Goal: Communication & Community: Share content

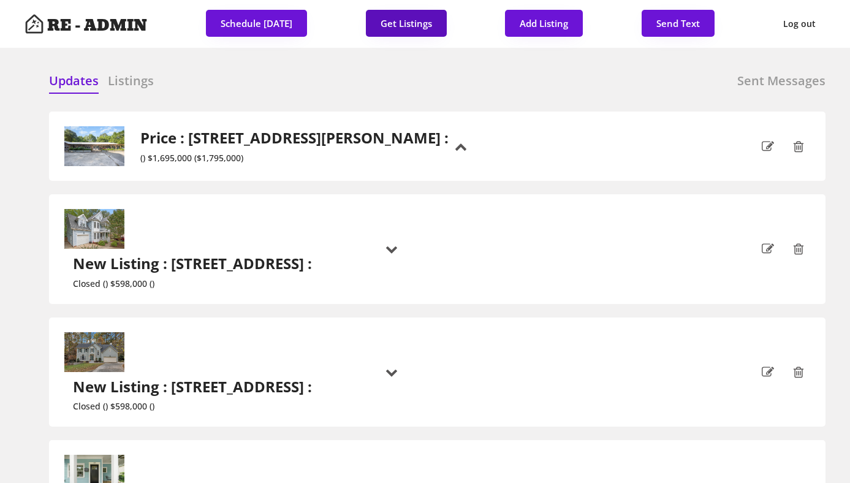
click at [401, 14] on button "Get Listings" at bounding box center [406, 23] width 81 height 27
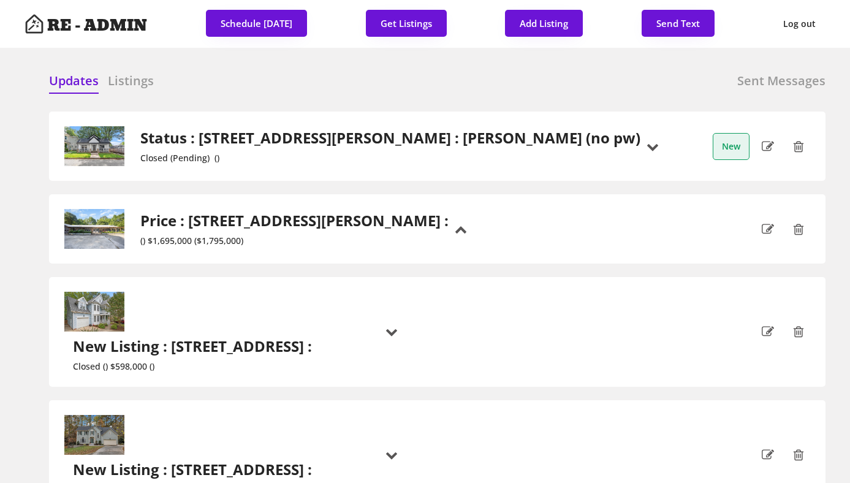
click at [259, 142] on h2 "Status : [STREET_ADDRESS][PERSON_NAME] : [PERSON_NAME] (no pw)" at bounding box center [390, 138] width 500 height 18
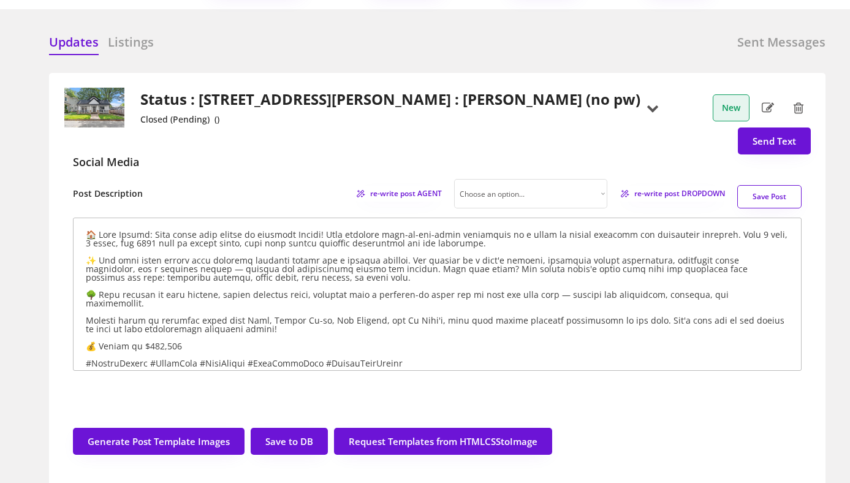
scroll to position [42, 0]
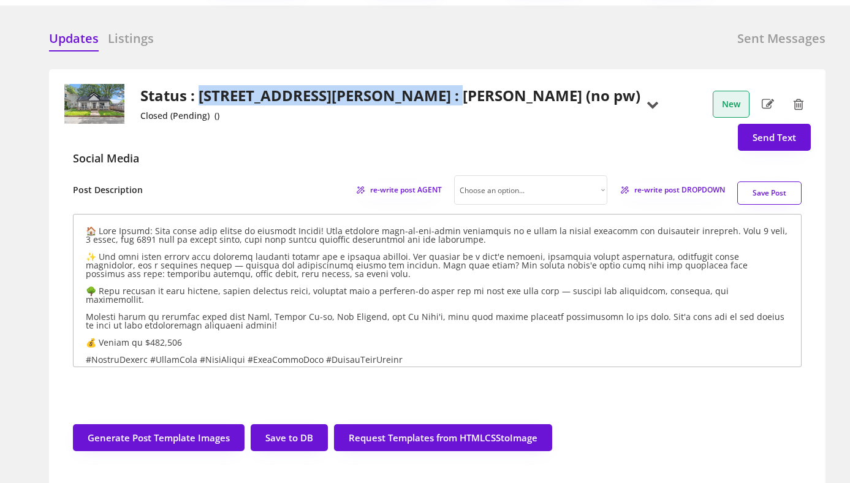
drag, startPoint x: 199, startPoint y: 93, endPoint x: 455, endPoint y: 94, distance: 256.2
click at [455, 94] on h2 "Status : [STREET_ADDRESS][PERSON_NAME] : [PERSON_NAME] (no pw)" at bounding box center [390, 96] width 500 height 18
copy h2 "[STREET_ADDRESS][PERSON_NAME]"
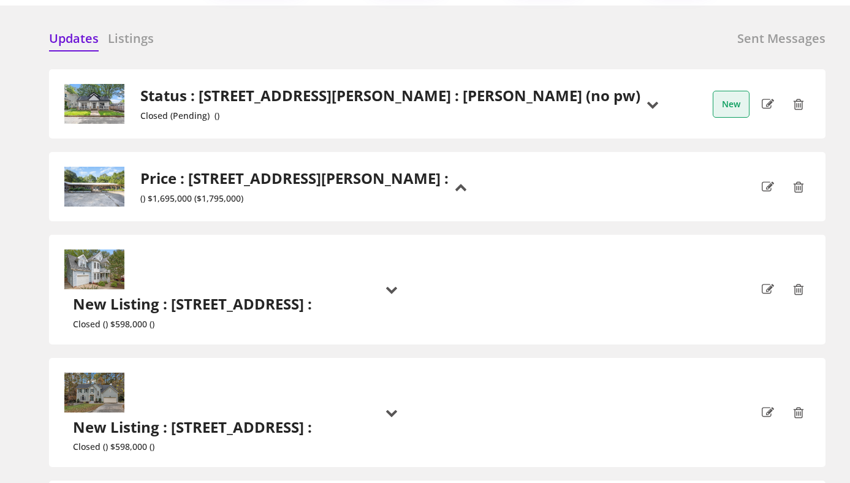
click at [117, 42] on h6 "Listings" at bounding box center [131, 38] width 46 height 17
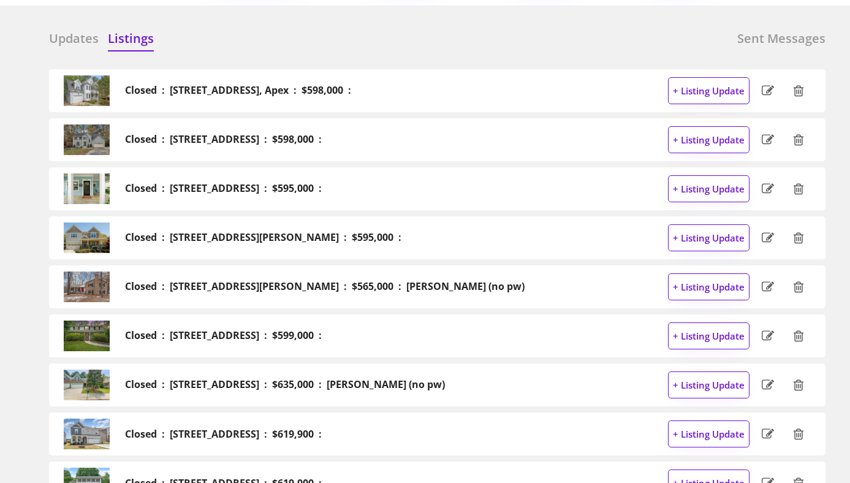
scroll to position [2687, 0]
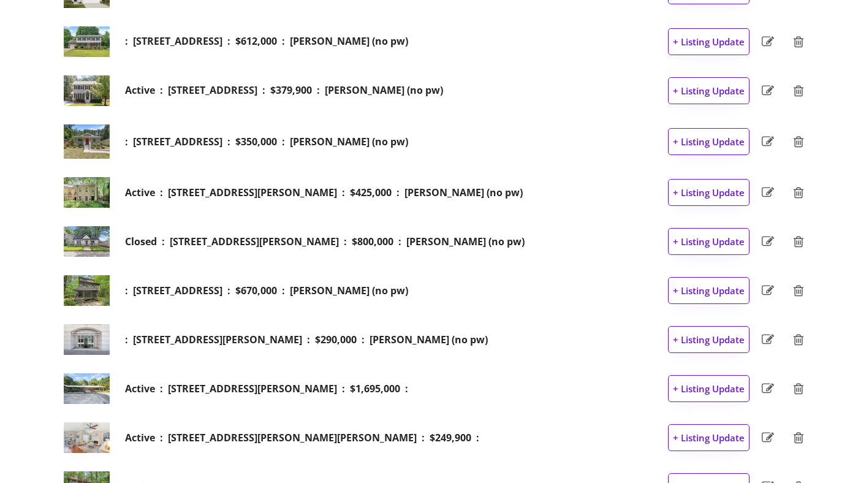
click at [290, 241] on h2 "Closed : [STREET_ADDRESS][PERSON_NAME] : $800,000 : [PERSON_NAME] (no pw)" at bounding box center [325, 242] width 400 height 12
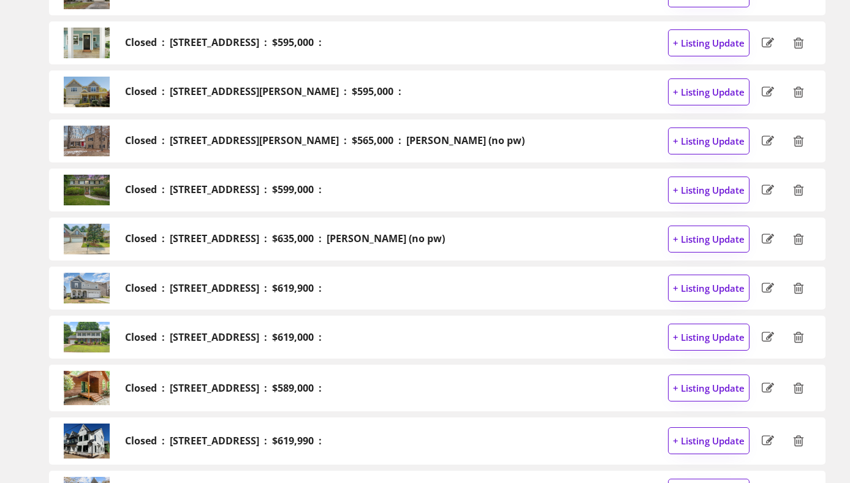
scroll to position [0, 0]
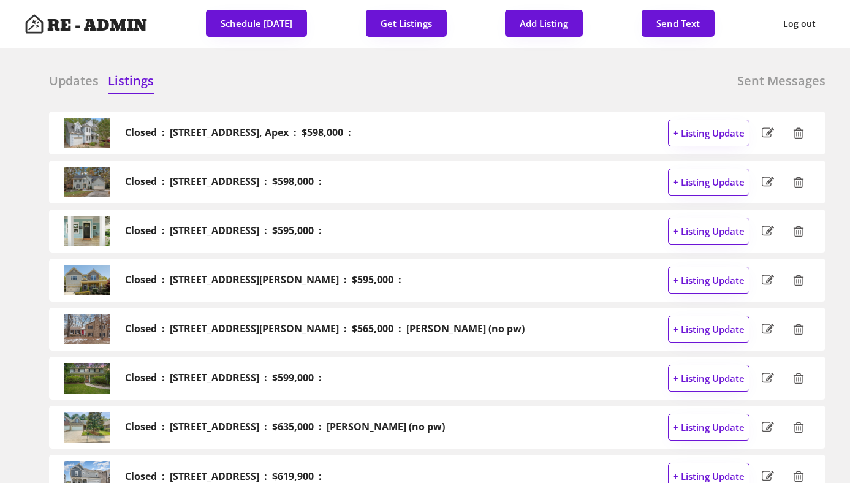
click at [62, 78] on h6 "Updates" at bounding box center [74, 80] width 50 height 17
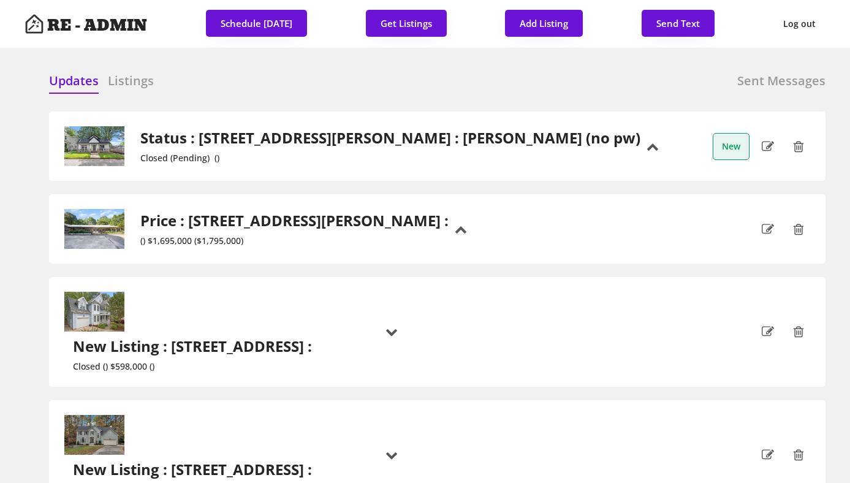
click at [294, 138] on h2 "Status : [STREET_ADDRESS][PERSON_NAME] : [PERSON_NAME] (no pw)" at bounding box center [390, 138] width 500 height 18
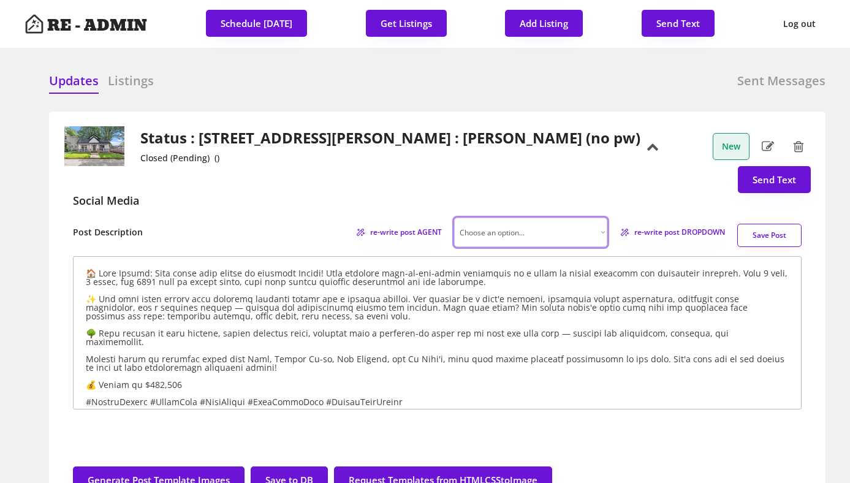
click at [593, 235] on select "Choose an option... Professional Factual & Direct Whimsical & Playful Excited &…" at bounding box center [530, 232] width 153 height 29
select select ""factual""
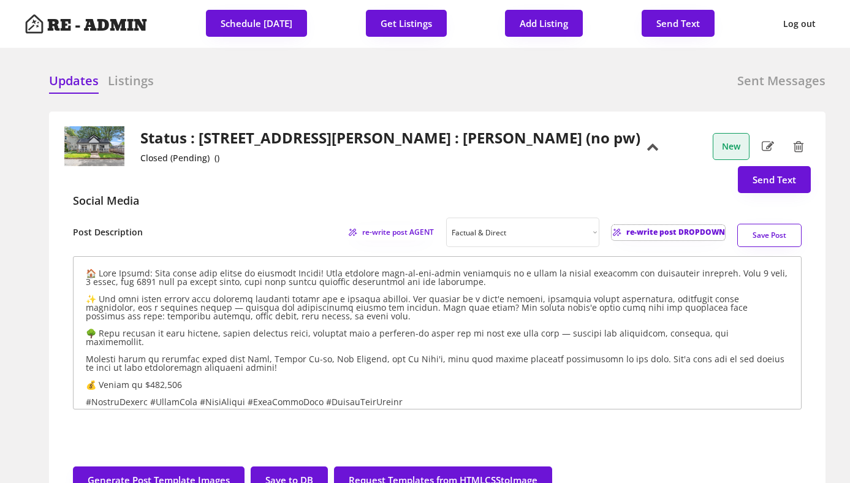
click at [661, 233] on span "re-write post DROPDOWN" at bounding box center [675, 232] width 99 height 7
type textarea "🏡 JUST LISTED: Stunning 3 bed, 3 bath home in downtown [GEOGRAPHIC_DATA]! With …"
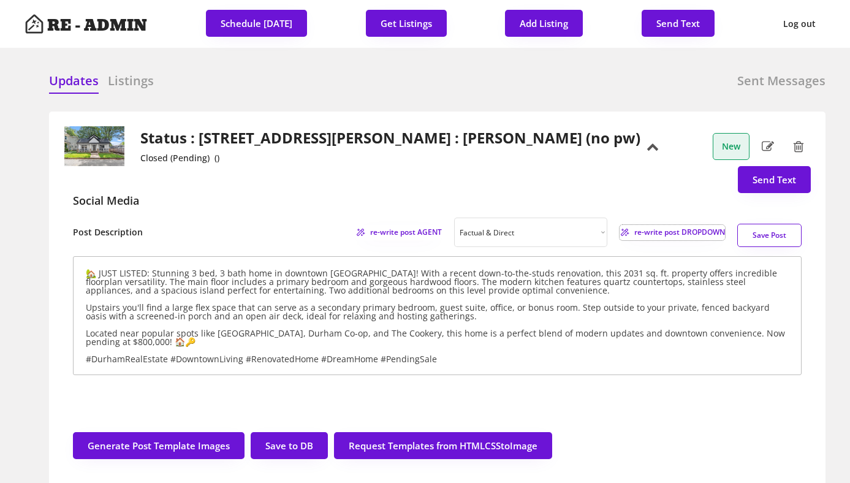
click at [772, 143] on use at bounding box center [768, 146] width 12 height 10
select select ""no""
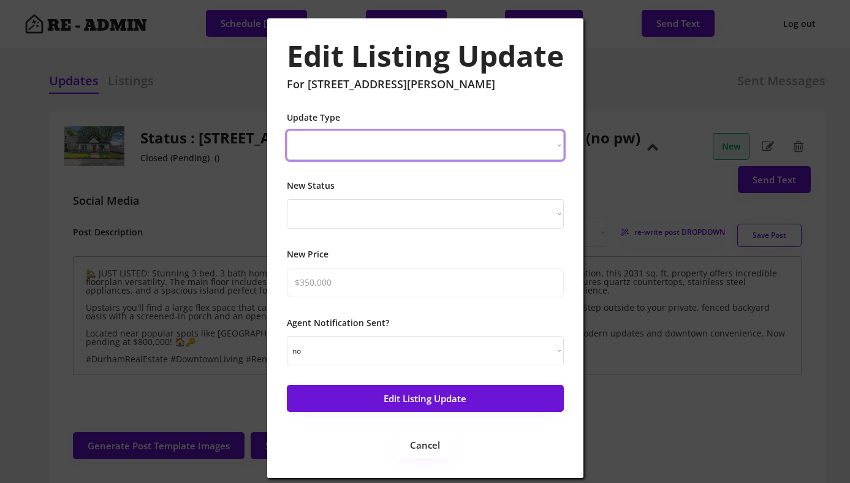
click at [361, 147] on select "New Listing Price Change Status Change" at bounding box center [425, 145] width 277 height 29
select select ""Price Change""
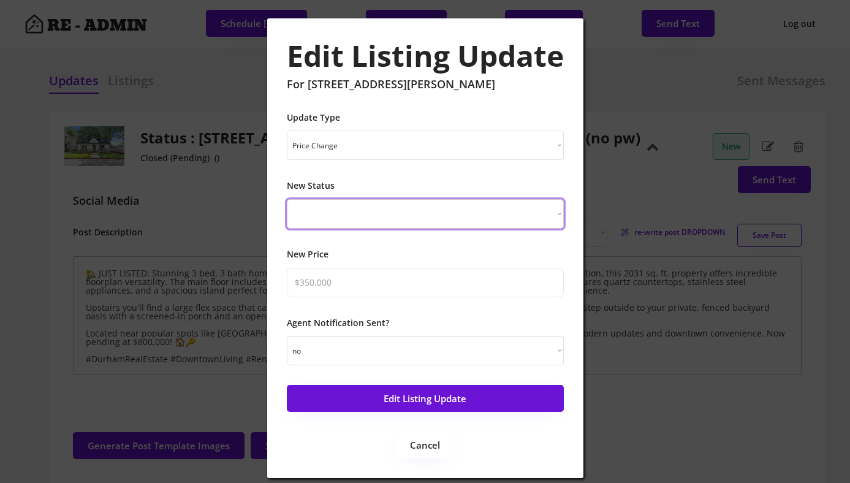
click at [357, 207] on select "Just Listed Coming Soon Open House Price Improved Pending Sold!" at bounding box center [425, 213] width 277 height 29
select select ""sold""
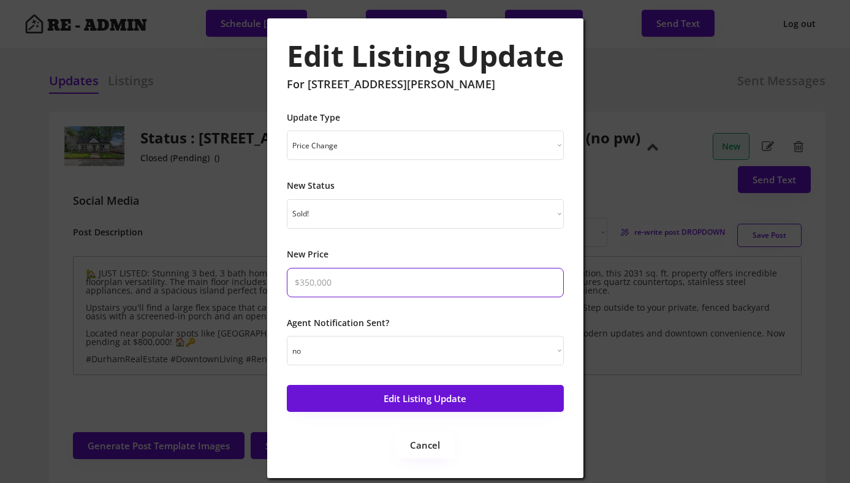
click at [350, 280] on input "input" at bounding box center [425, 282] width 277 height 29
type input "$803,500"
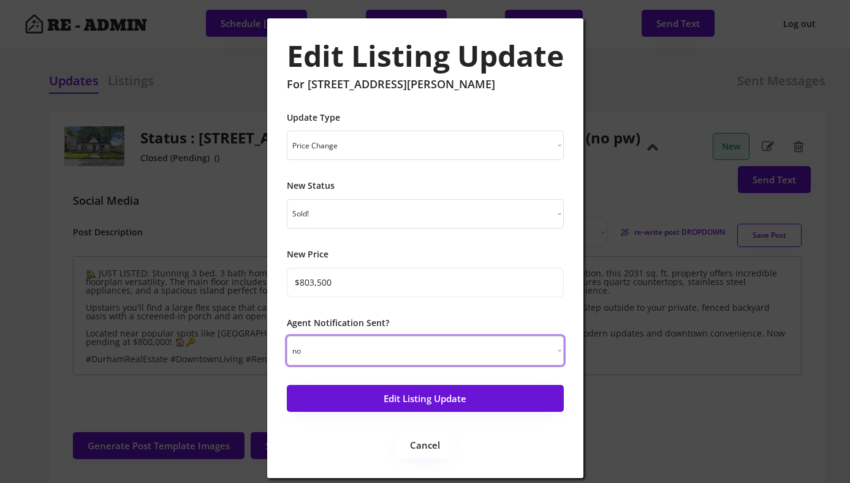
click at [479, 352] on select "yes no" at bounding box center [425, 350] width 277 height 29
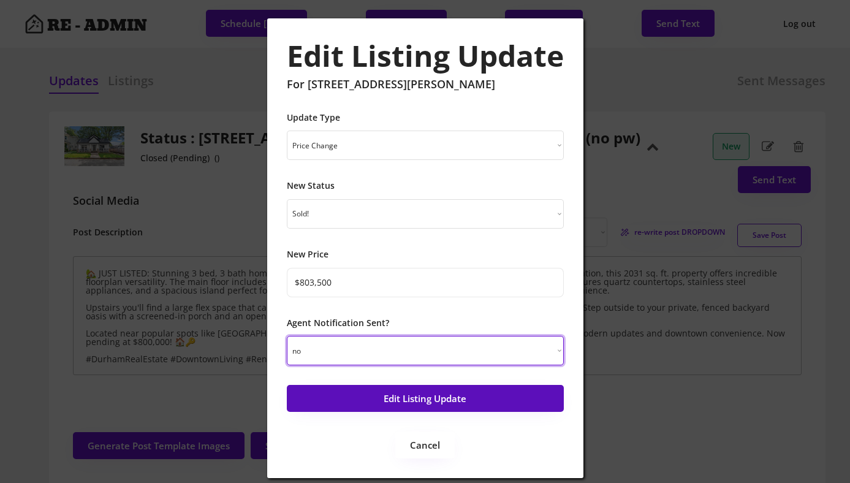
click at [474, 392] on button "Edit Listing Update" at bounding box center [425, 398] width 277 height 27
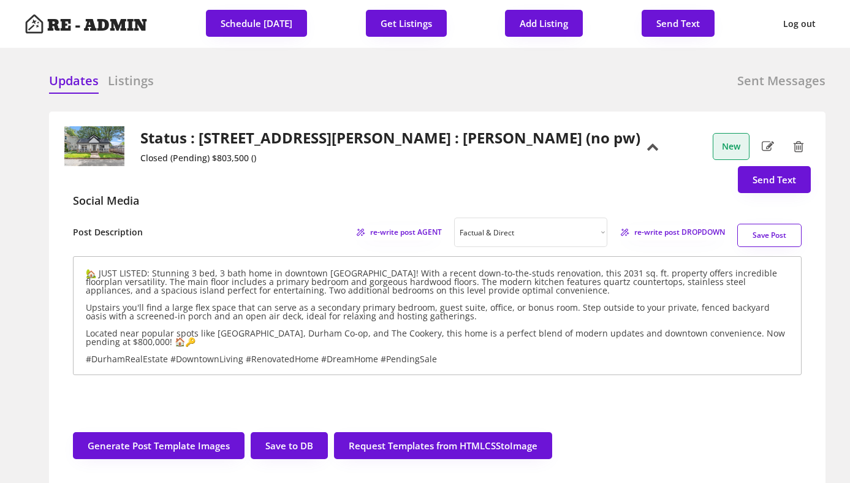
click at [297, 139] on h2 "Status : [STREET_ADDRESS][PERSON_NAME] : [PERSON_NAME] (no pw)" at bounding box center [390, 138] width 500 height 18
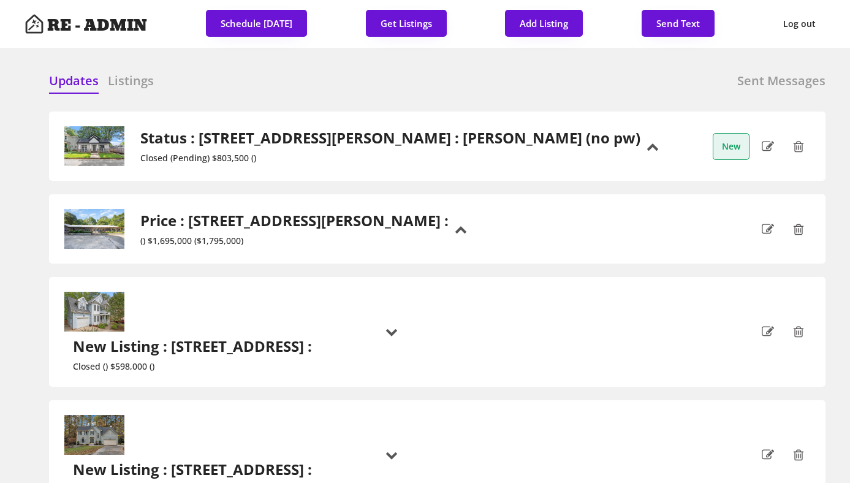
click at [297, 139] on h2 "Status : [STREET_ADDRESS][PERSON_NAME] : [PERSON_NAME] (no pw)" at bounding box center [390, 138] width 500 height 18
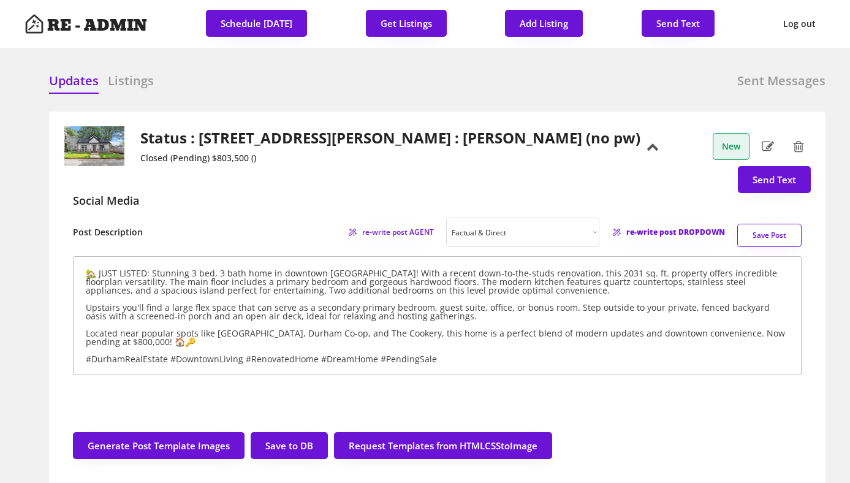
click at [655, 235] on span "re-write post DROPDOWN" at bounding box center [675, 232] width 99 height 7
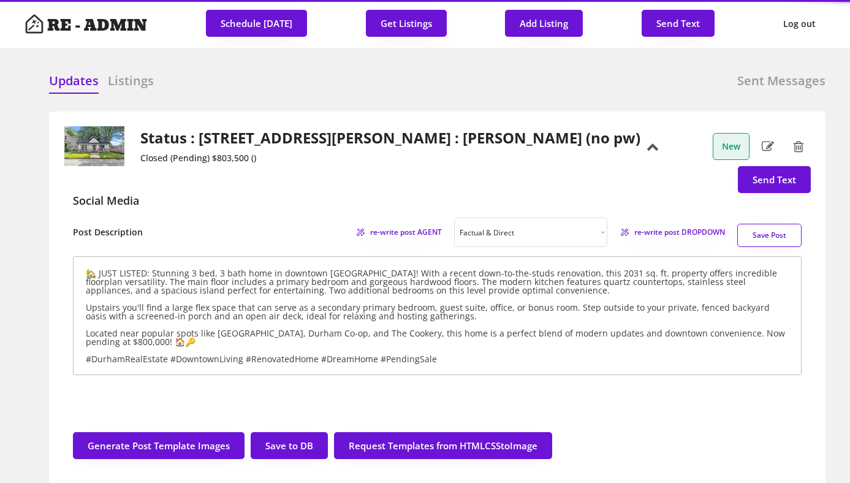
type textarea "🏡 NEW LISTING: Pending Sale! Stunning down-to-the-studs renovation in the heart…"
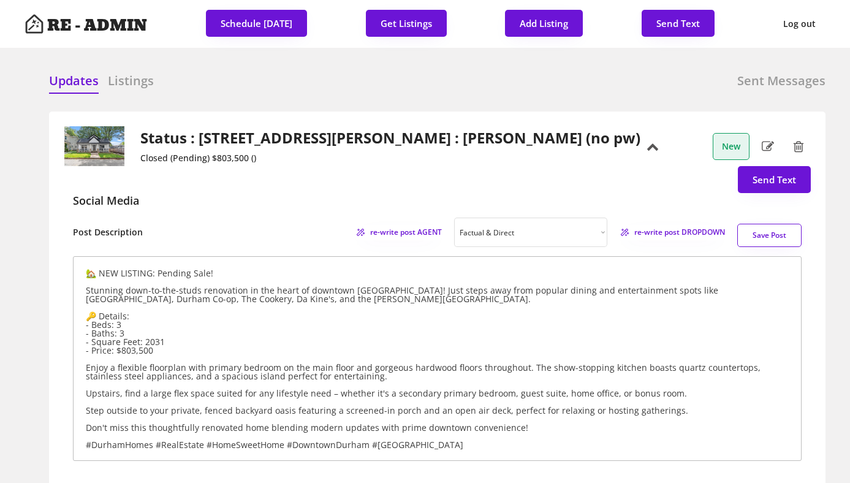
click at [137, 81] on h6 "Listings" at bounding box center [131, 80] width 46 height 17
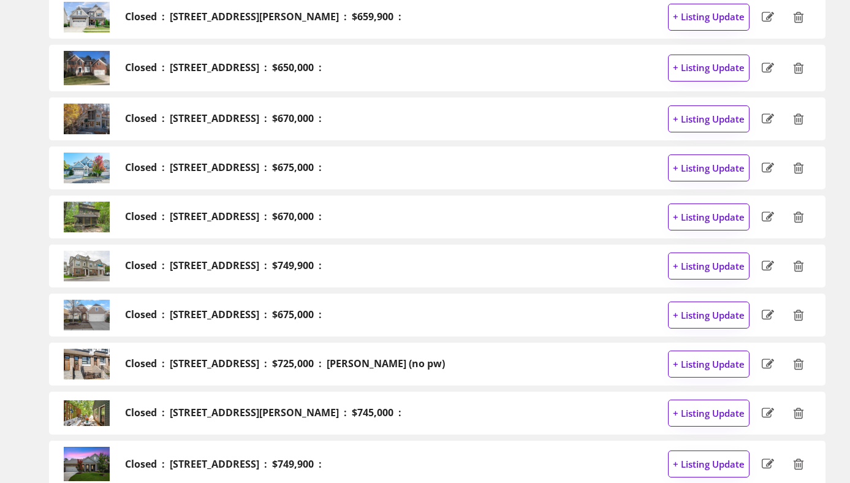
scroll to position [2687, 0]
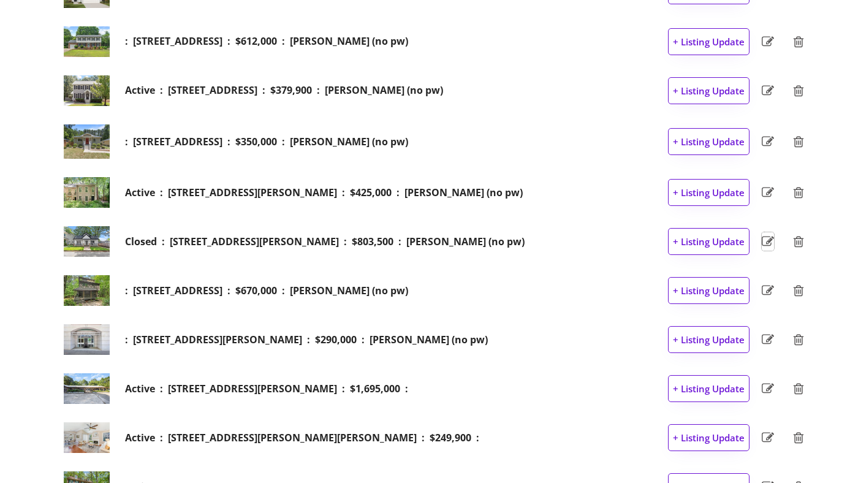
click at [767, 240] on icon at bounding box center [768, 241] width 12 height 18
select select ""under_contract""
select select "3"
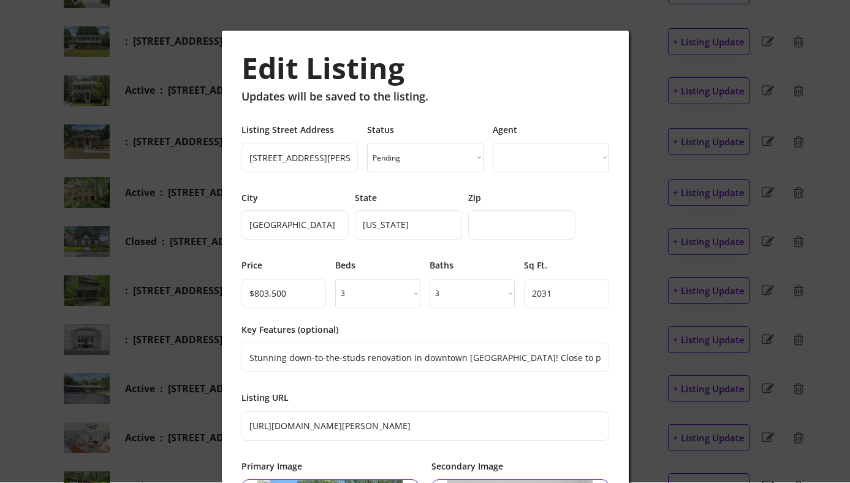
select select ""1348695171700984260__LOOKUP__1729372932700x451283580625748500""
click at [447, 162] on select "Pending Just Listed Coming Soon Open House Price Improved Pending Sold!" at bounding box center [425, 157] width 116 height 29
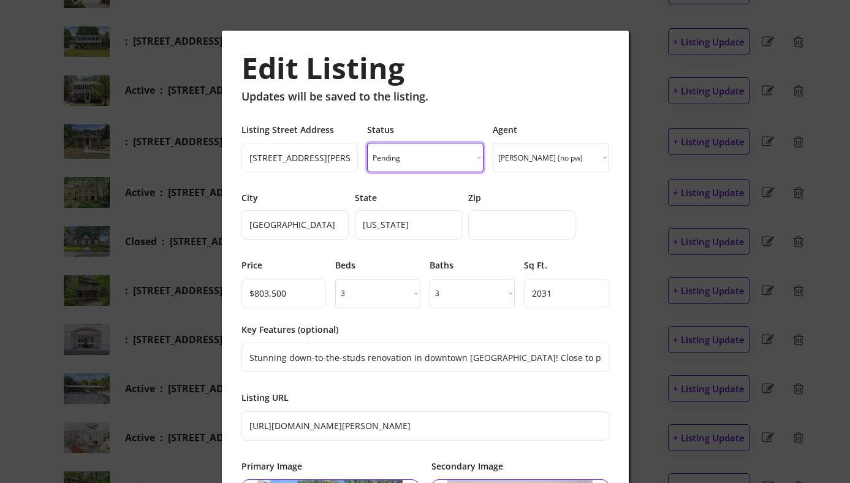
select select ""sold""
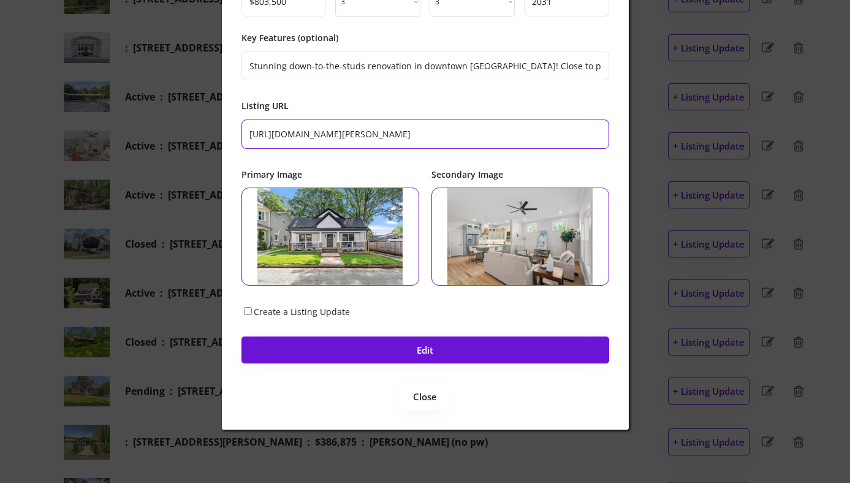
scroll to position [2996, 0]
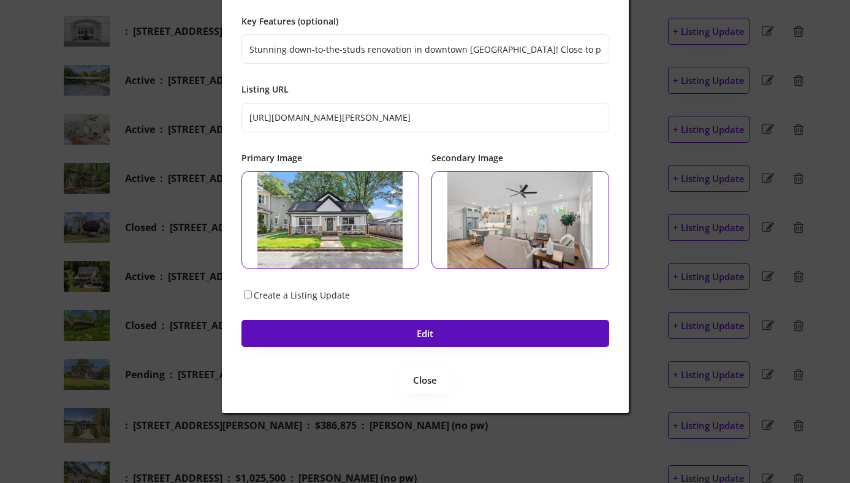
click at [430, 338] on button "Edit" at bounding box center [425, 333] width 368 height 27
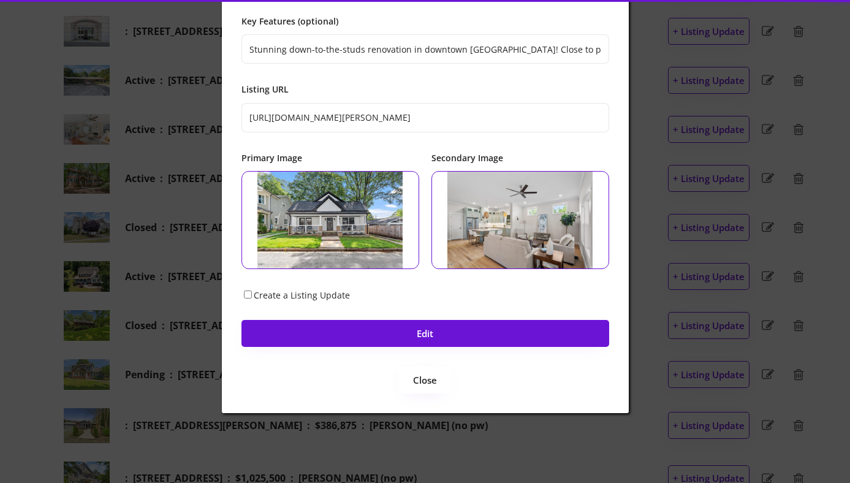
scroll to position [2836, 0]
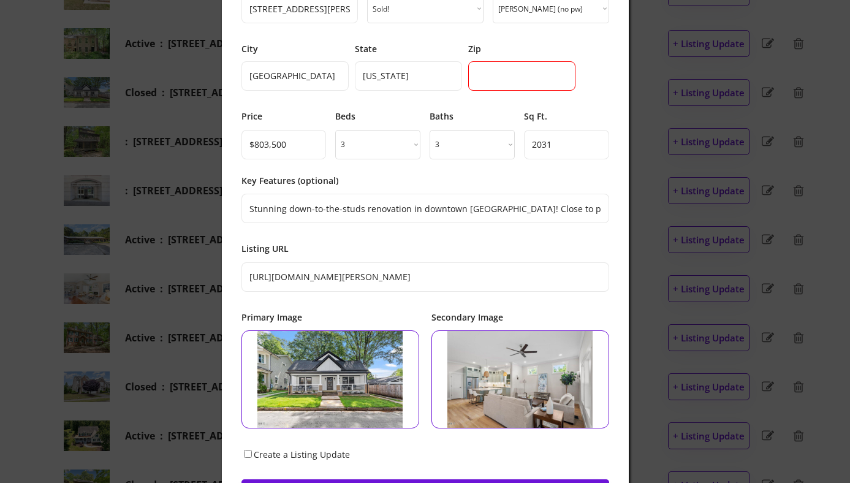
click at [491, 76] on input "input" at bounding box center [521, 75] width 107 height 29
click at [504, 78] on input "input" at bounding box center [521, 75] width 107 height 29
paste input "27701"
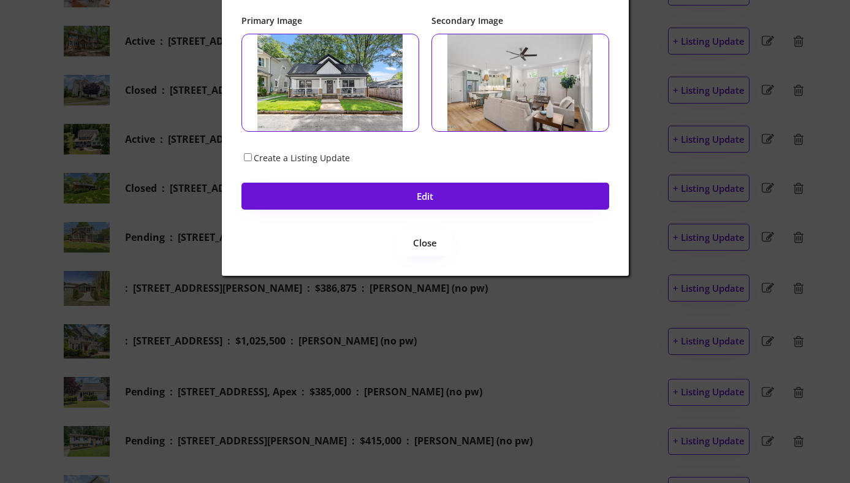
scroll to position [3197, 0]
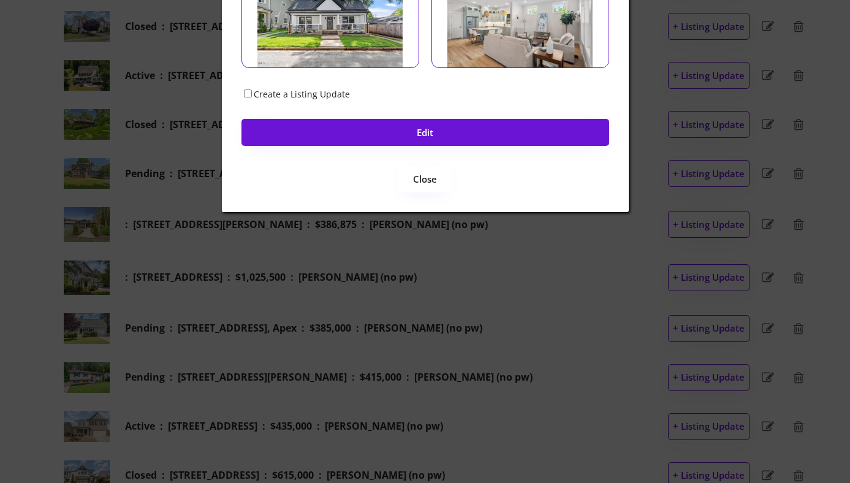
type input "27701"
click at [250, 91] on input "Create a Listing Update" at bounding box center [248, 93] width 8 height 8
checkbox input "true"
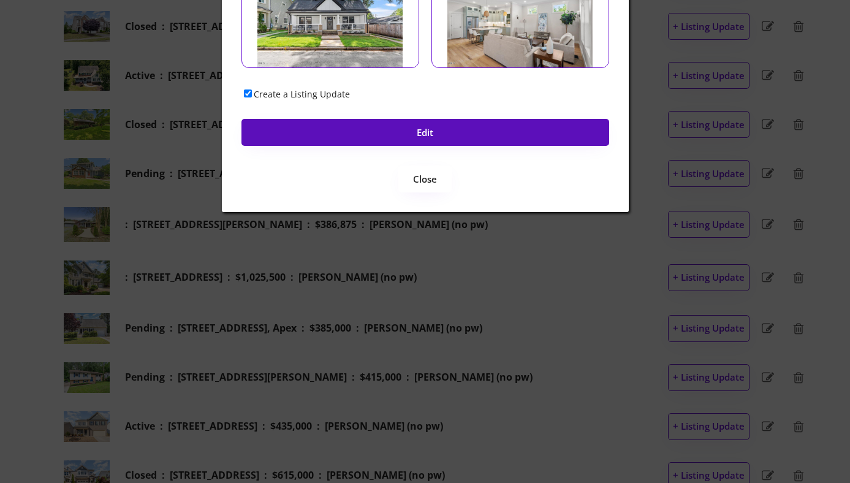
click at [385, 132] on button "Edit" at bounding box center [425, 132] width 368 height 27
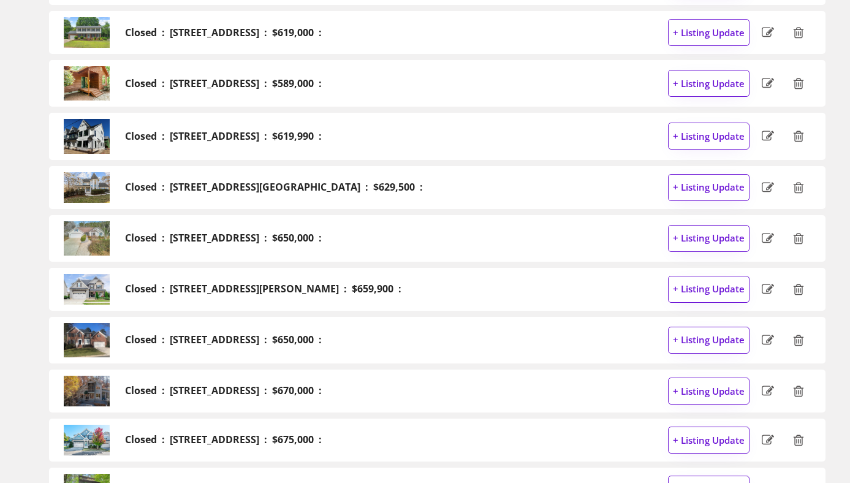
scroll to position [0, 0]
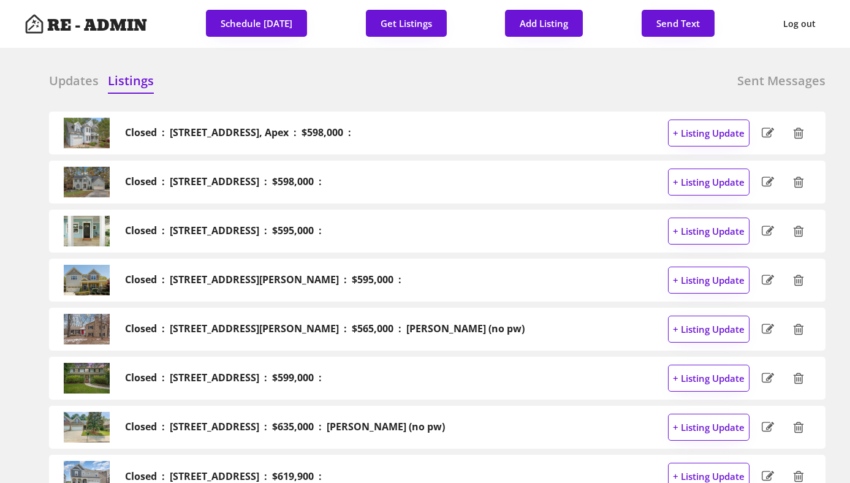
click at [72, 73] on h6 "Updates" at bounding box center [74, 80] width 50 height 17
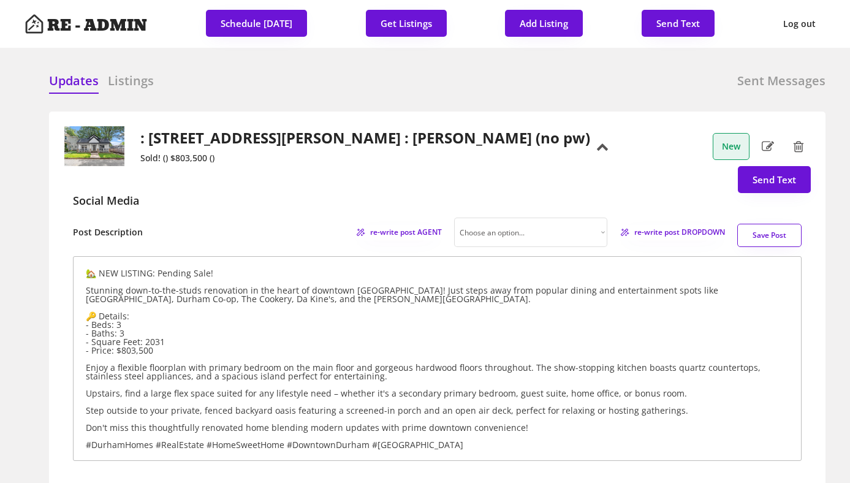
click at [325, 135] on h2 ": [STREET_ADDRESS][PERSON_NAME] : [PERSON_NAME] (no pw)" at bounding box center [365, 138] width 450 height 18
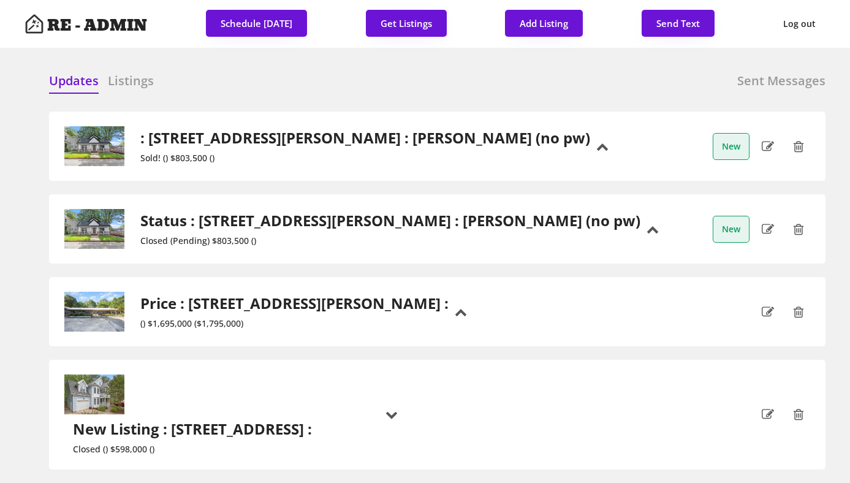
click at [524, 134] on h2 ": [STREET_ADDRESS][PERSON_NAME] : [PERSON_NAME] (no pw)" at bounding box center [365, 138] width 450 height 18
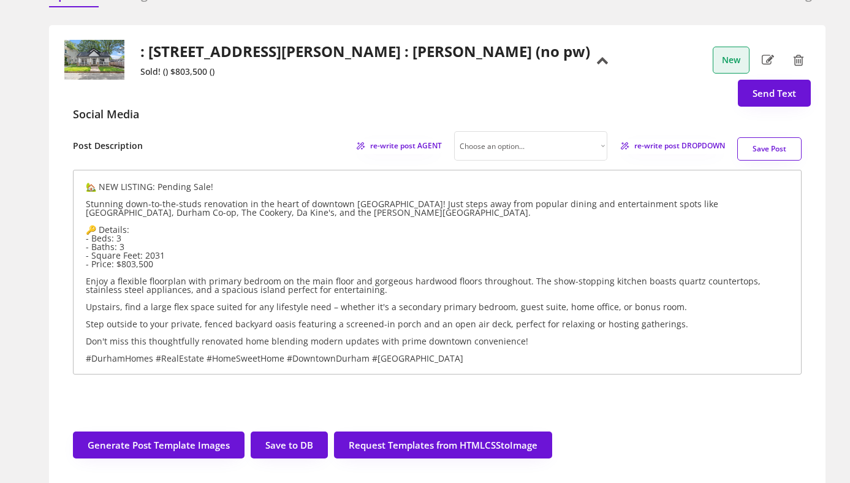
scroll to position [83, 0]
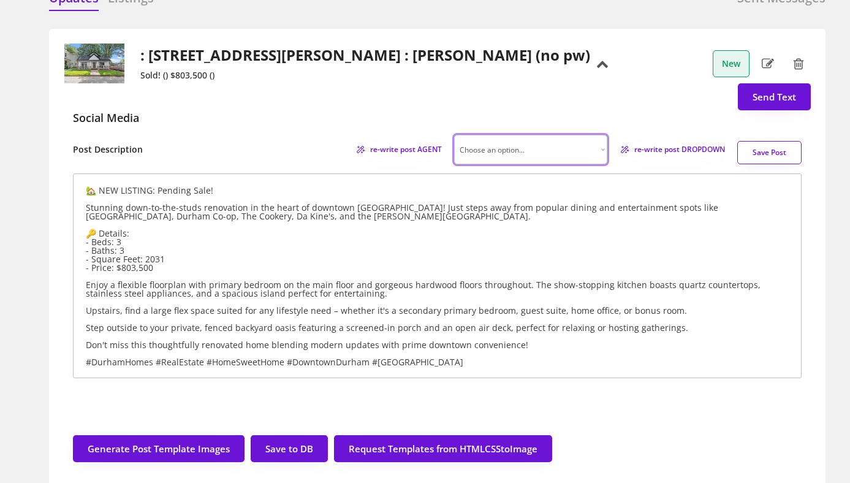
click at [596, 147] on select "Choose an option... Professional Factual & Direct Whimsical & Playful Excited &…" at bounding box center [530, 149] width 153 height 29
select select ""factual""
click at [679, 149] on span "re-write post DROPDOWN" at bounding box center [675, 149] width 99 height 7
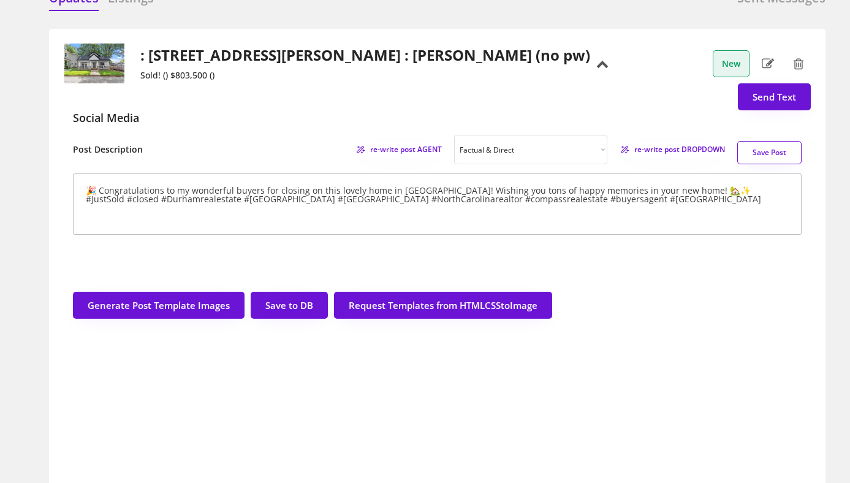
click at [245, 191] on textarea "🎉 Congratulations to my wonderful buyers for closing on this lovely home in [GE…" at bounding box center [437, 203] width 729 height 61
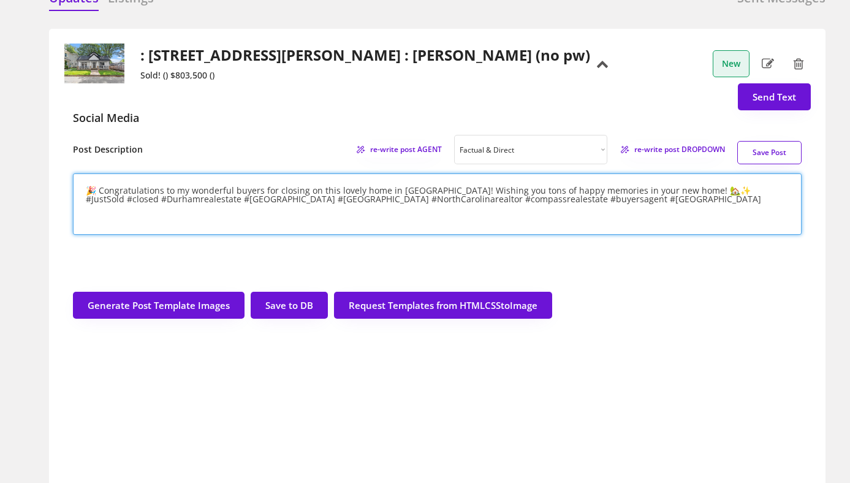
click at [245, 191] on textarea "🎉 Congratulations to my wonderful buyers for closing on this lovely home in [GE…" at bounding box center [437, 203] width 729 height 61
click at [320, 189] on textarea "🎉 Congratulations to my wonderful sellers for closing on this lovely home in [G…" at bounding box center [437, 203] width 729 height 61
drag, startPoint x: 383, startPoint y: 189, endPoint x: 433, endPoint y: 189, distance: 50.3
click at [433, 189] on textarea "🎉 Congratulations to my wonderful sellers for closing on their lovely home in […" at bounding box center [437, 203] width 729 height 61
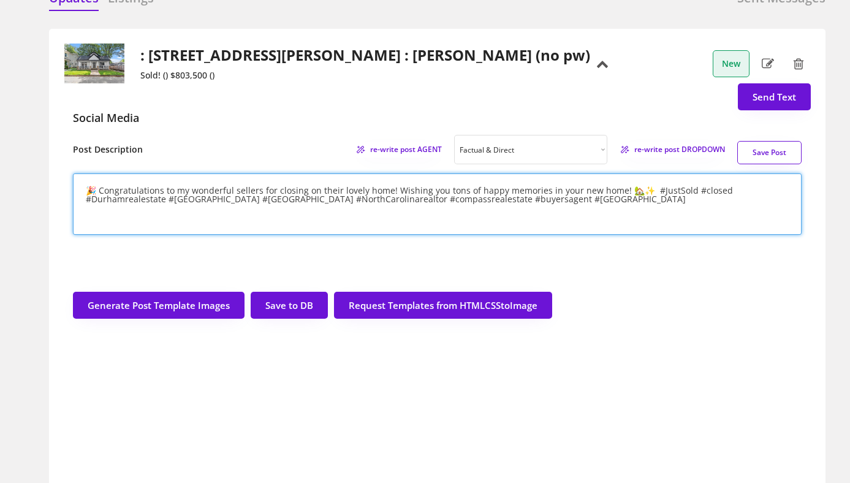
click at [429, 189] on textarea "🎉 Congratulations to my wonderful sellers for closing on their lovely home! Wis…" at bounding box center [437, 203] width 729 height 61
click at [624, 189] on textarea "🎉 Congratulations to my wonderful sellers for closing on their lovely home! Wis…" at bounding box center [437, 203] width 729 height 61
click at [601, 189] on textarea "🎉 Congratulations to my wonderful sellers for closing on their lovely home! Wis…" at bounding box center [437, 203] width 729 height 61
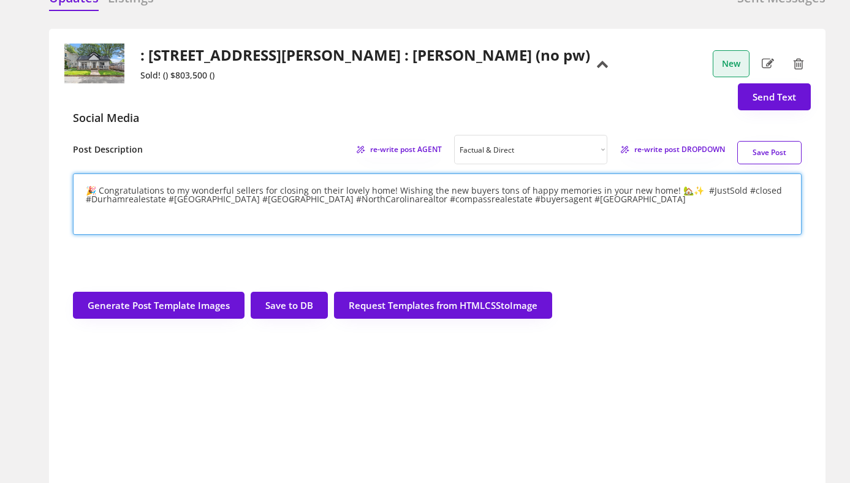
click at [601, 189] on textarea "🎉 Congratulations to my wonderful sellers for closing on their lovely home! Wis…" at bounding box center [437, 203] width 729 height 61
click at [711, 202] on textarea "🎉 Congratulations to my wonderful sellers for closing on their lovely home! Wis…" at bounding box center [437, 203] width 729 height 61
drag, startPoint x: 544, startPoint y: 200, endPoint x: 519, endPoint y: 200, distance: 25.1
click at [519, 200] on textarea "🎉 Congratulations to my wonderful sellers for closing on their lovely home! Wis…" at bounding box center [437, 203] width 729 height 61
click at [685, 189] on textarea "🎉 Congratulations to my wonderful sellers for closing on their lovely home! Wis…" at bounding box center [437, 203] width 729 height 61
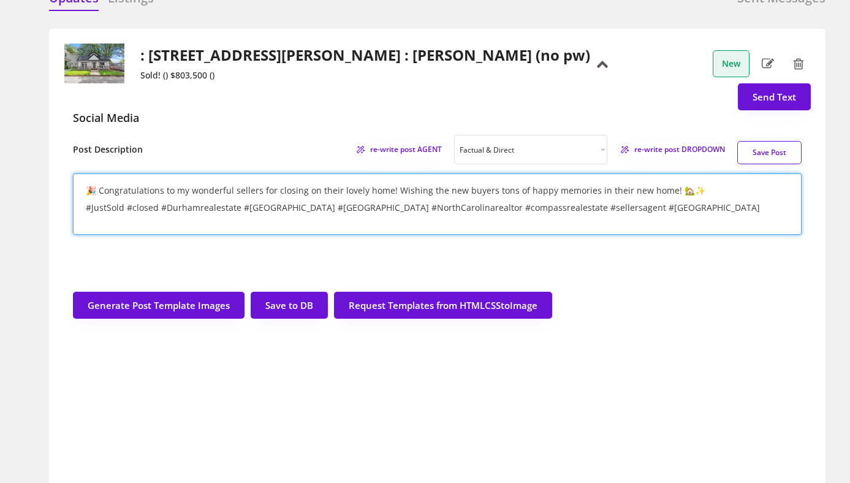
type textarea "🎉 Congratulations to my wonderful sellers for closing on their lovely home! Wis…"
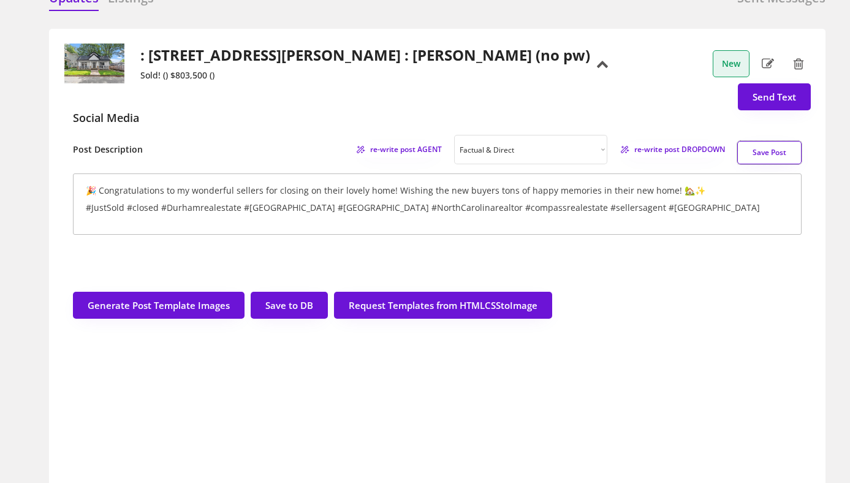
click at [752, 154] on button "Save Post" at bounding box center [769, 152] width 64 height 23
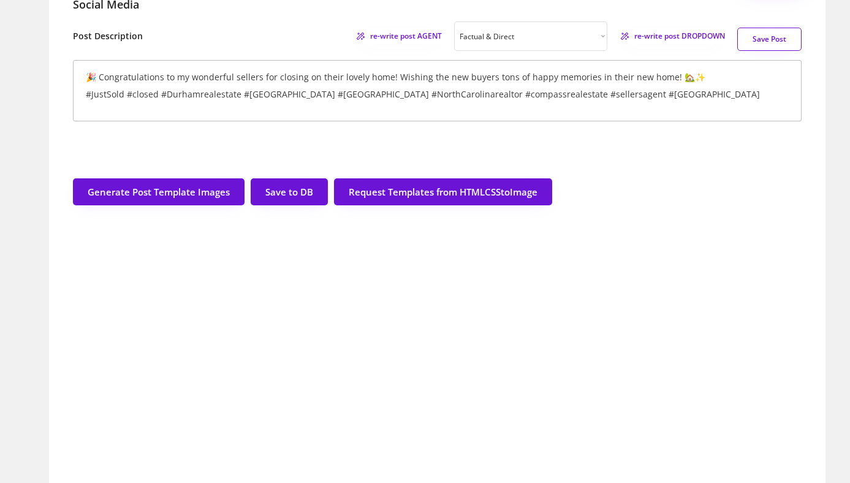
scroll to position [195, 0]
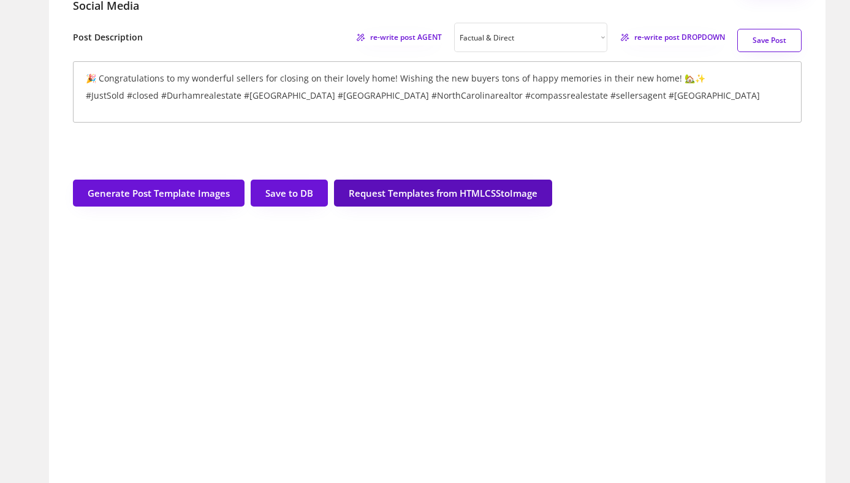
click at [433, 197] on button "Request Templates from HTMLCSStoImage" at bounding box center [443, 193] width 218 height 27
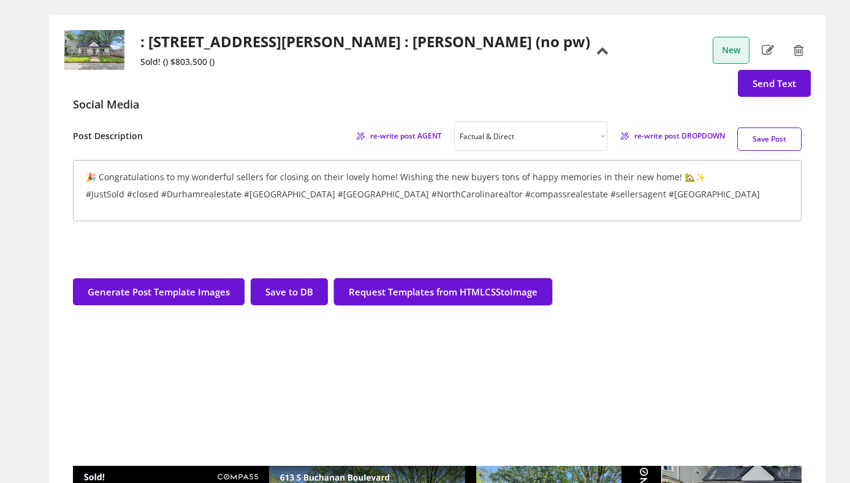
scroll to position [0, 0]
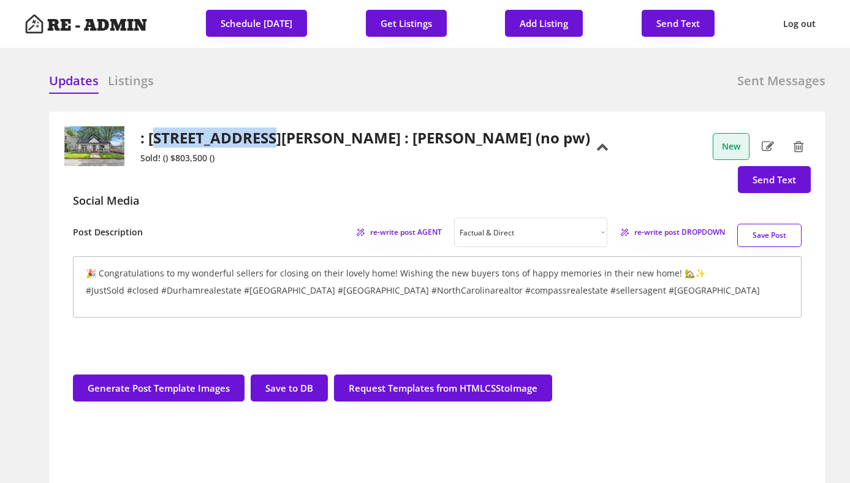
drag, startPoint x: 268, startPoint y: 140, endPoint x: 152, endPoint y: 140, distance: 115.8
click at [152, 140] on h2 ": [STREET_ADDRESS][PERSON_NAME] : [PERSON_NAME] (no pw)" at bounding box center [365, 138] width 450 height 18
copy h2 "613 [PERSON_NAME]"
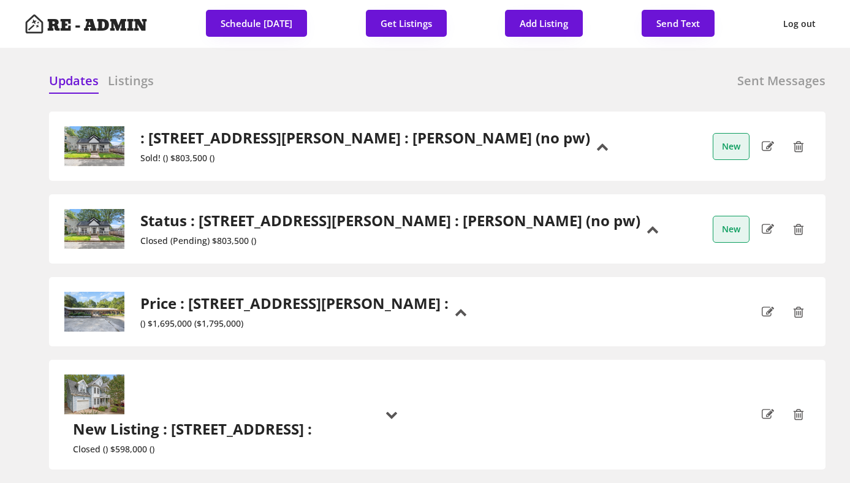
click at [588, 139] on div ": [STREET_ADDRESS][PERSON_NAME] : [PERSON_NAME] (no pw) Sold! () $803,500 () New" at bounding box center [437, 146] width 747 height 40
click at [483, 129] on h2 ": [STREET_ADDRESS][PERSON_NAME] : [PERSON_NAME] (no pw)" at bounding box center [365, 138] width 450 height 18
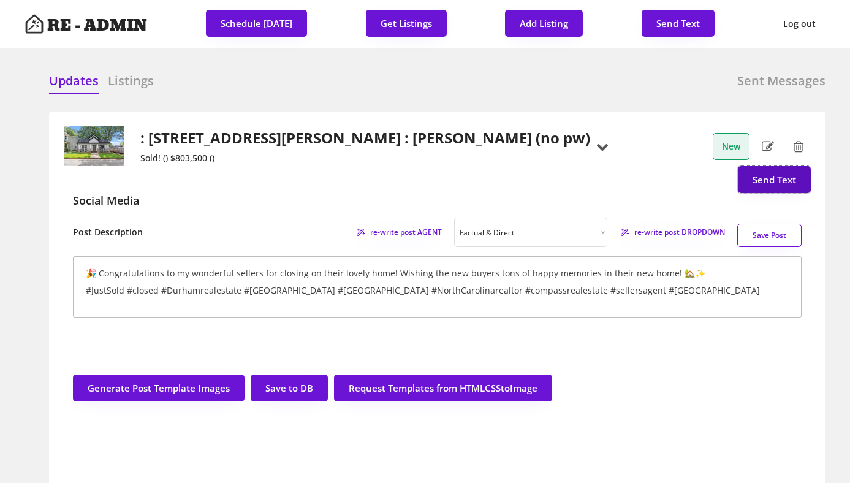
click at [768, 172] on button "Send Text" at bounding box center [774, 179] width 73 height 27
select select "raleigh"
select select ""1348695171700984260__LOOKUP__1743599703321x142788062077753970""
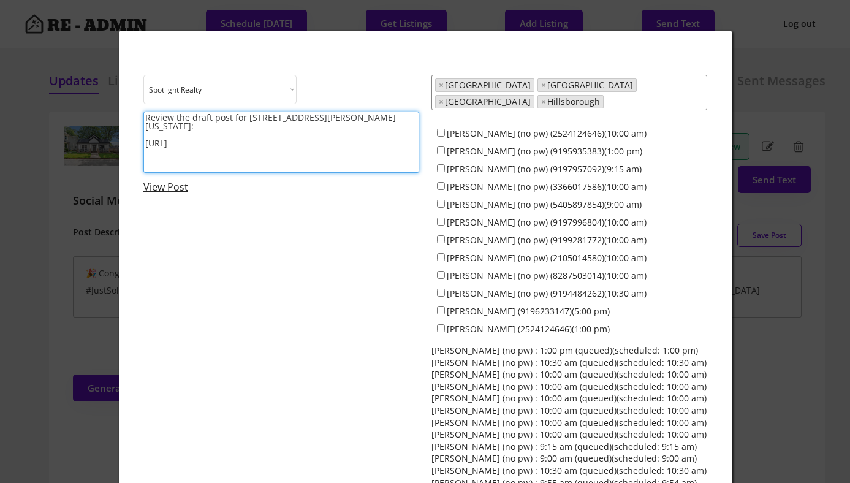
drag, startPoint x: 231, startPoint y: 128, endPoint x: 354, endPoint y: 123, distance: 122.7
click at [354, 123] on textarea "Review the draft post for [STREET_ADDRESS][PERSON_NAME][US_STATE]: [URL]" at bounding box center [281, 142] width 276 height 61
drag, startPoint x: 243, startPoint y: 116, endPoint x: 114, endPoint y: 112, distance: 128.8
click at [114, 112] on body "RE - ADMIN Schedule [DATE] Get Listings Add Listing Send Text Log out Updates L…" at bounding box center [425, 241] width 850 height 483
type textarea "Congrats on the sale of [STREET_ADDRESS][PERSON_NAME]: [URL]"
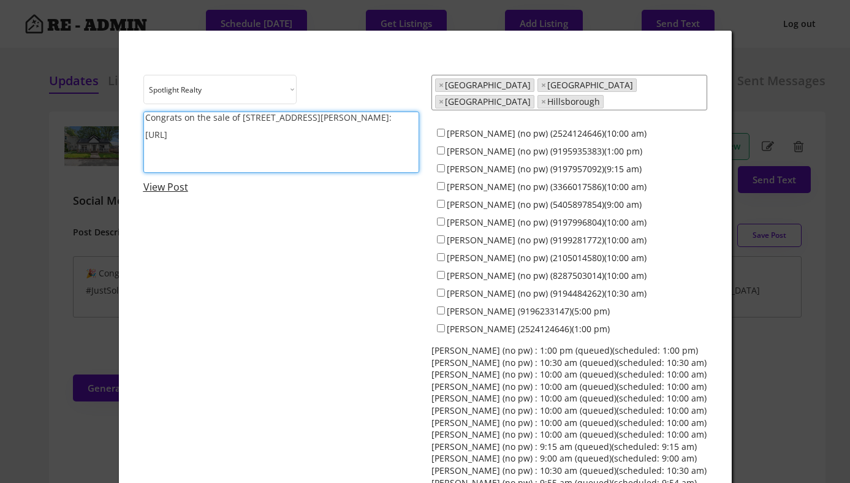
click at [162, 191] on link "View Post" at bounding box center [165, 186] width 45 height 13
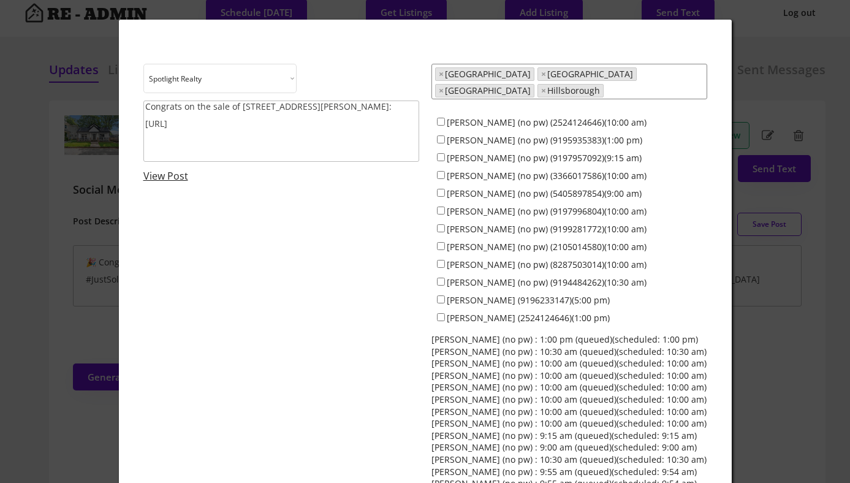
scroll to position [20, 0]
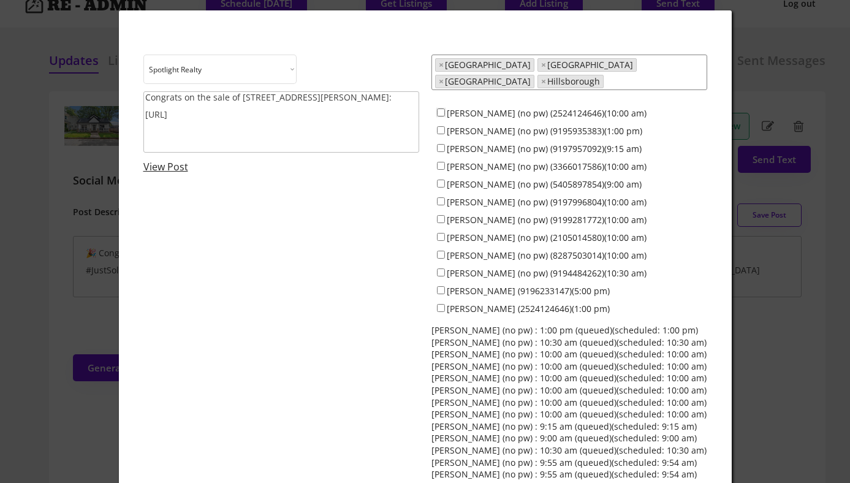
click at [441, 108] on input "[PERSON_NAME] (no pw) (2524124646)(10:00 am)" at bounding box center [441, 112] width 8 height 8
checkbox input "true"
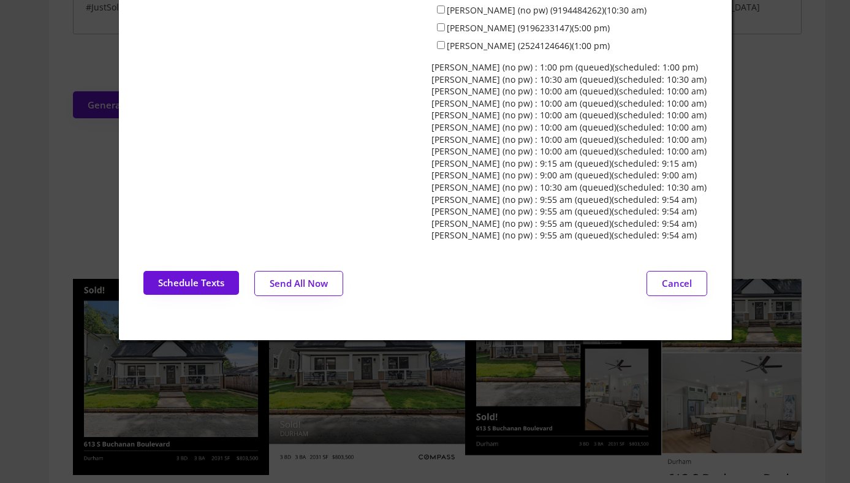
scroll to position [283, 0]
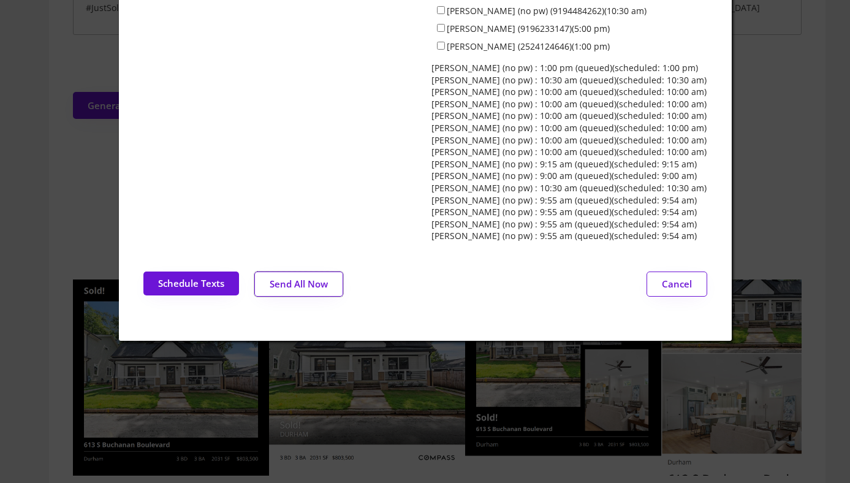
click at [298, 282] on button "Send All Now" at bounding box center [298, 283] width 89 height 25
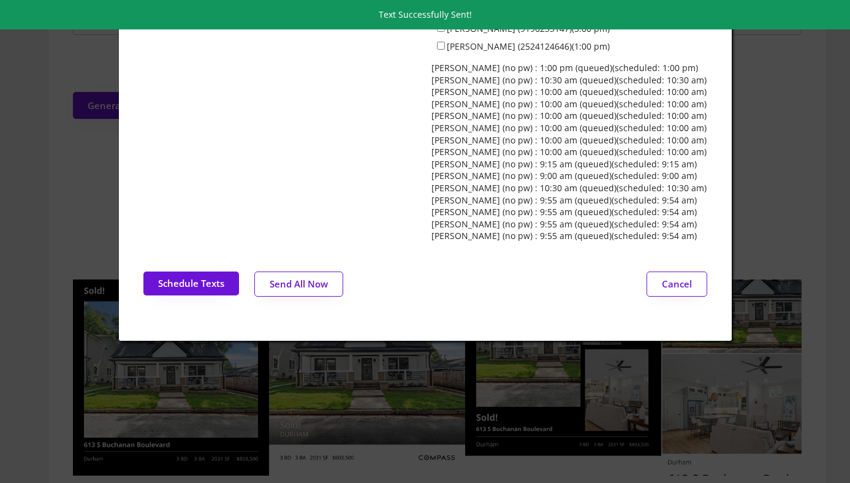
click at [48, 143] on div at bounding box center [425, 241] width 850 height 483
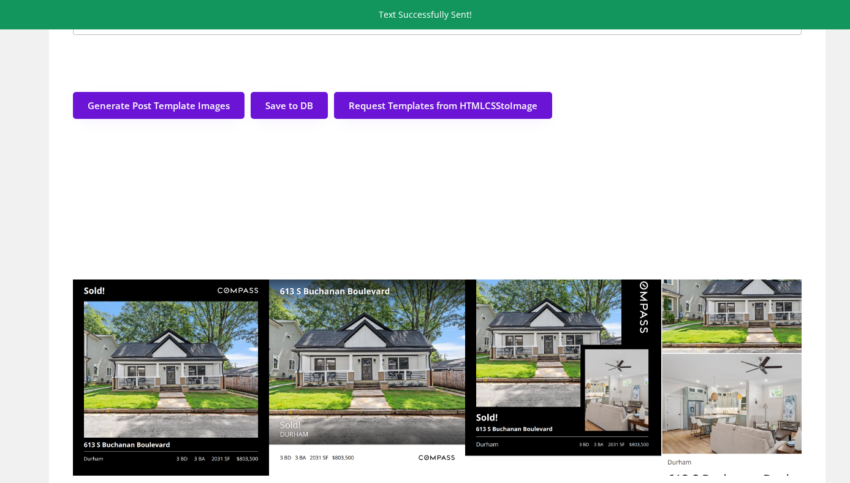
scroll to position [0, 0]
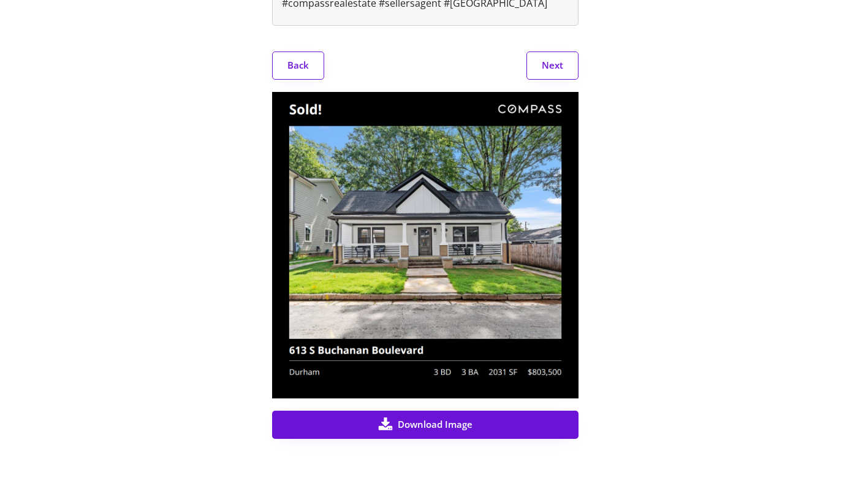
scroll to position [298, 0]
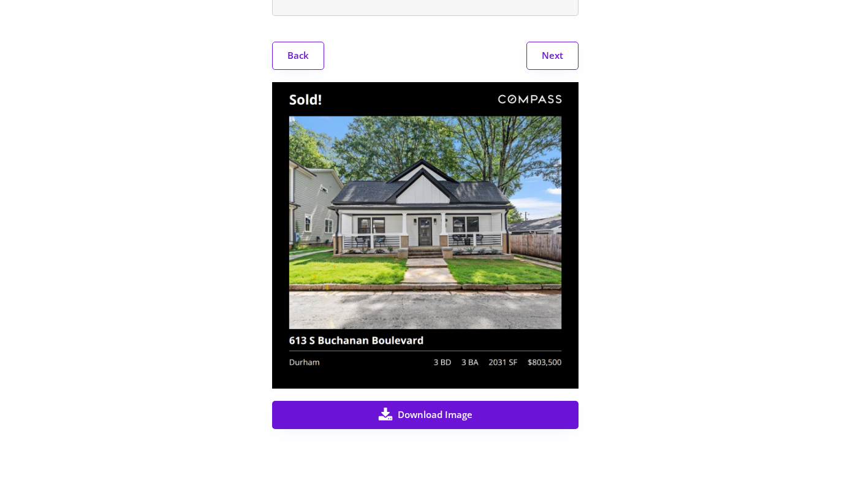
click at [568, 70] on button "Next" at bounding box center [552, 56] width 52 height 28
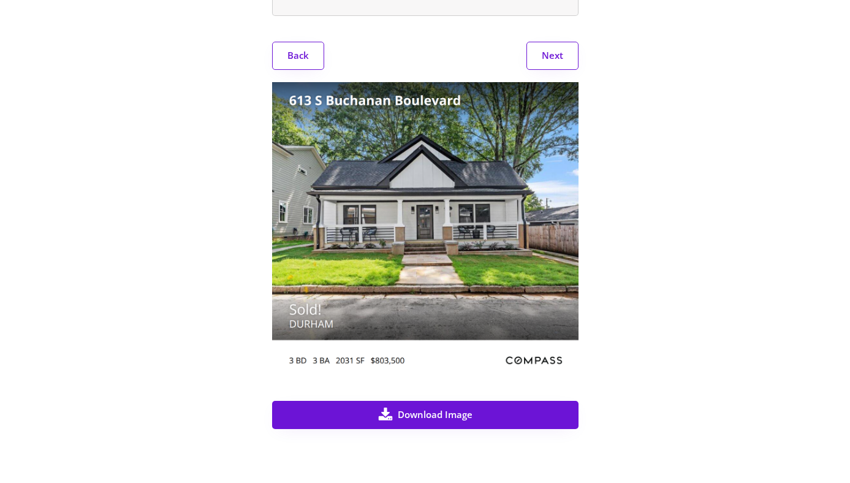
click at [566, 70] on button "Next" at bounding box center [552, 56] width 52 height 28
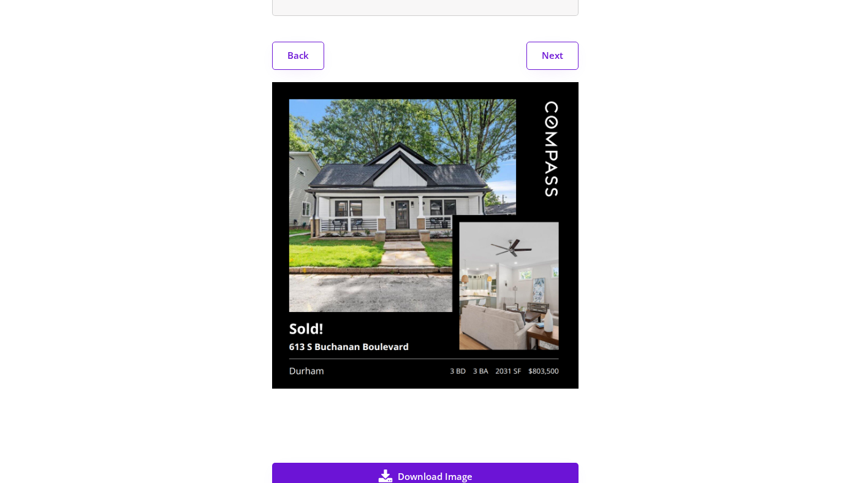
click at [566, 70] on button "Next" at bounding box center [552, 56] width 52 height 28
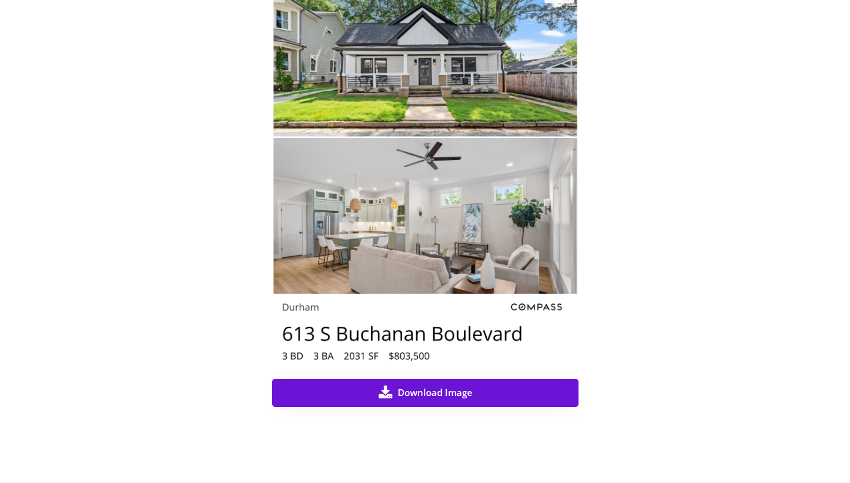
scroll to position [0, 0]
